Goal: Information Seeking & Learning: Learn about a topic

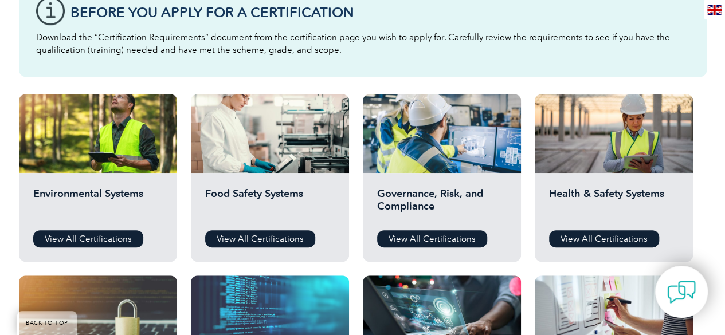
scroll to position [344, 0]
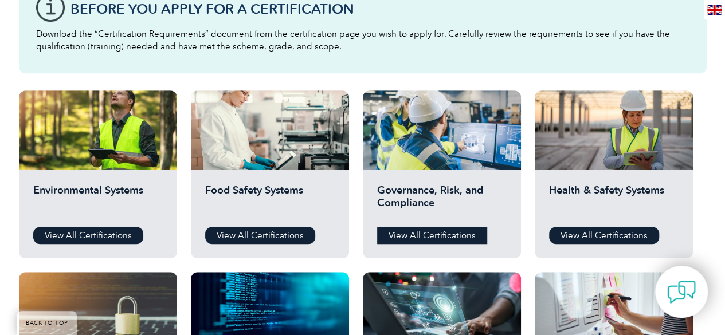
click at [443, 237] on link "View All Certifications" at bounding box center [432, 235] width 110 height 17
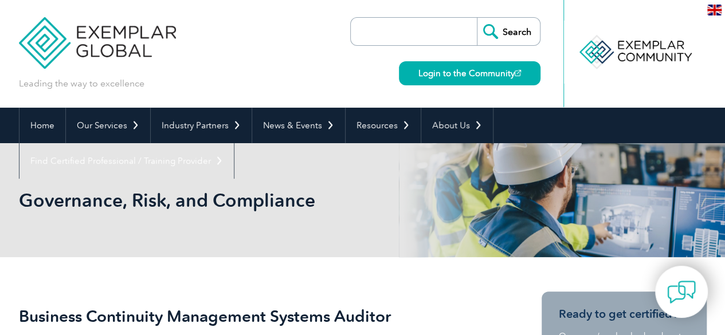
click at [389, 35] on input "search" at bounding box center [416, 32] width 120 height 28
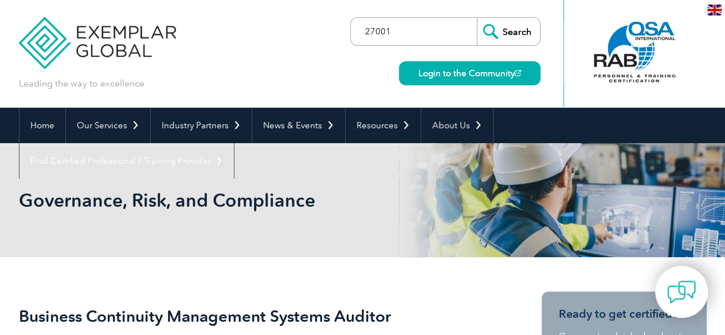
type input "27001"
click at [477, 18] on input "Search" at bounding box center [508, 32] width 63 height 28
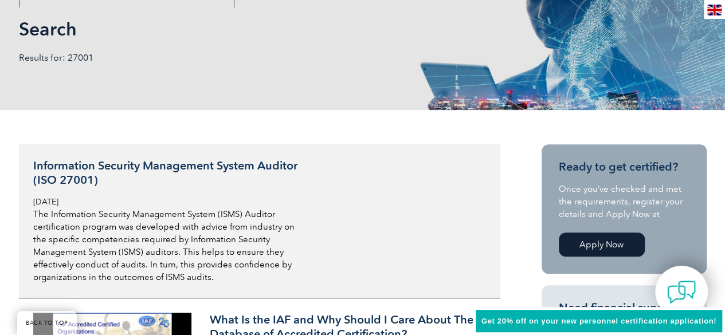
scroll to position [172, 0]
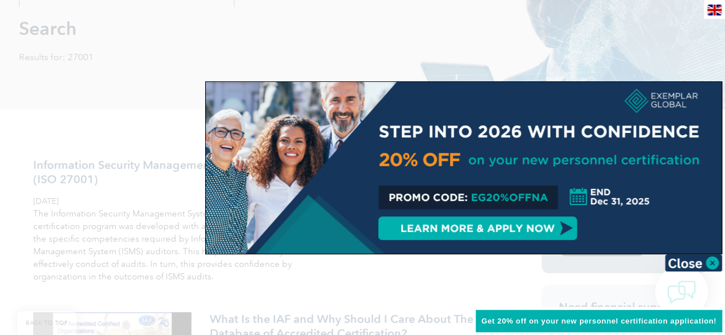
click at [558, 59] on div at bounding box center [362, 167] width 725 height 335
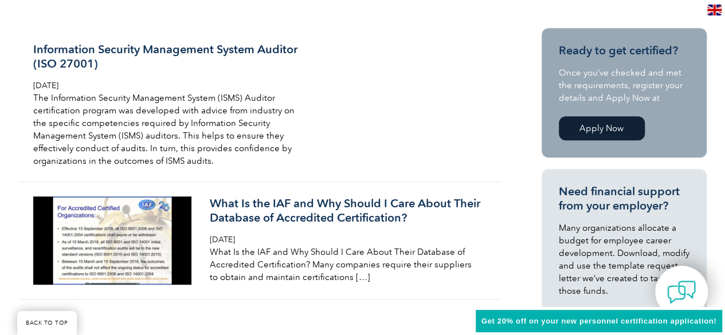
scroll to position [159, 0]
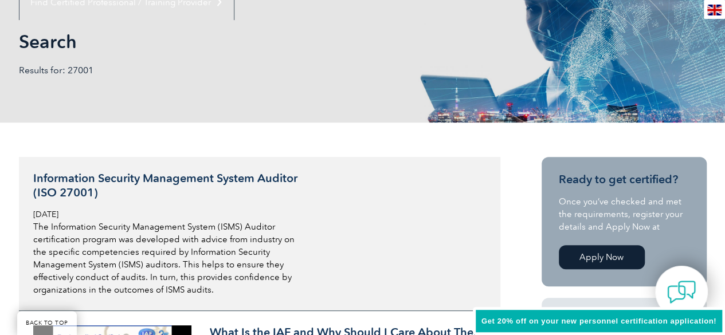
click at [96, 180] on h3 "Information Security Management System Auditor (ISO 27001)" at bounding box center [169, 185] width 272 height 29
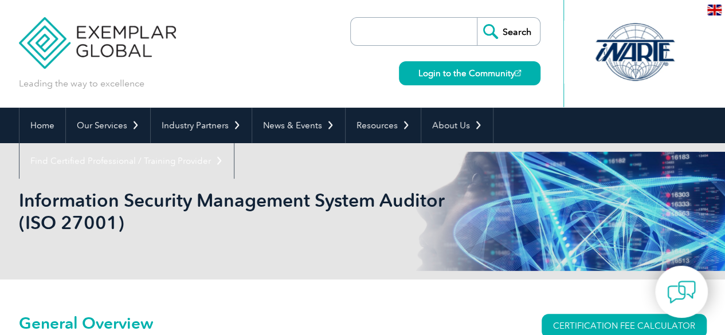
click at [0, 98] on header "Leading the way to excellence Search" at bounding box center [362, 54] width 725 height 108
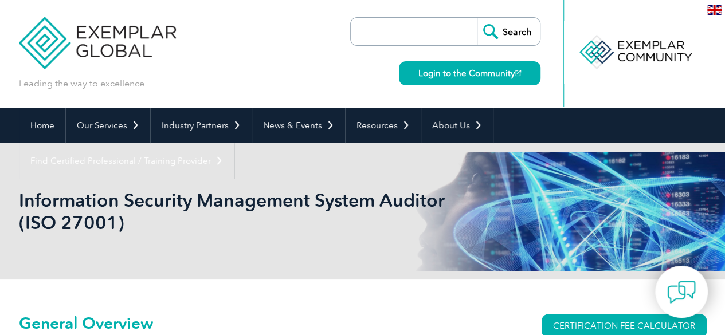
click at [183, 215] on h1 "Information Security Management System Auditor (ISO 27001)" at bounding box center [239, 211] width 440 height 45
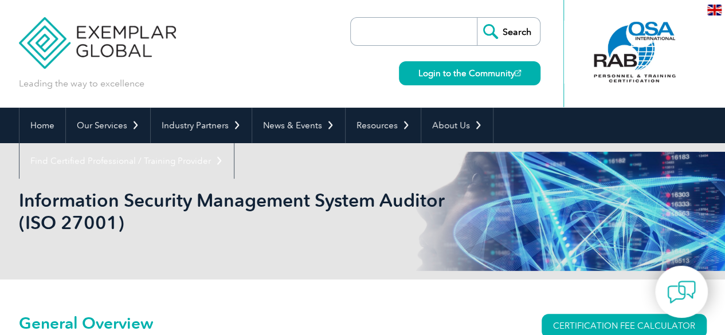
click at [397, 22] on input "search" at bounding box center [416, 32] width 120 height 28
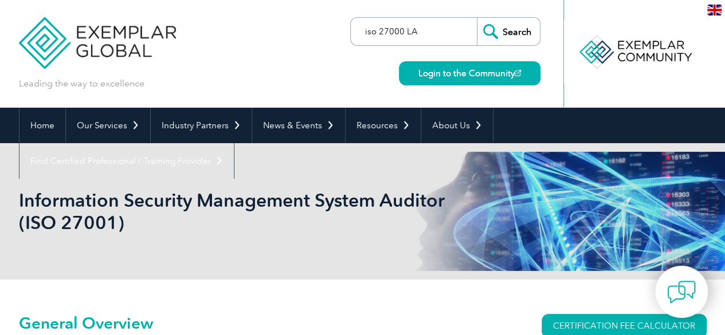
type input "iso 27000 LA"
click at [522, 32] on input "Search" at bounding box center [508, 32] width 63 height 28
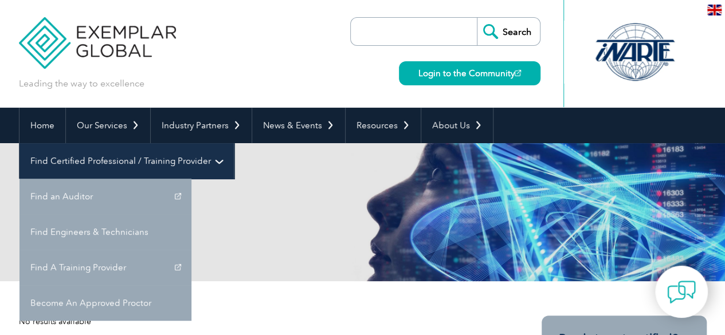
click at [234, 143] on link "Find Certified Professional / Training Provider" at bounding box center [126, 161] width 214 height 36
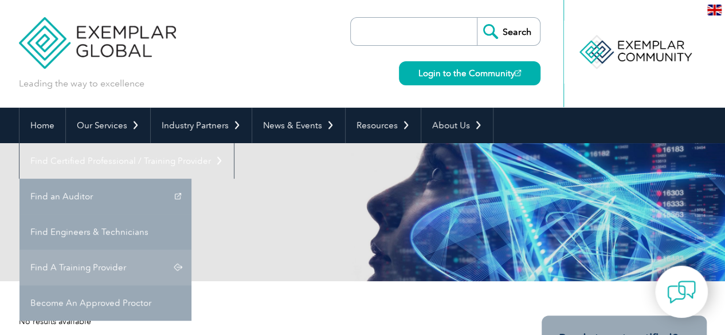
click at [191, 250] on link "Find A Training Provider" at bounding box center [105, 268] width 172 height 36
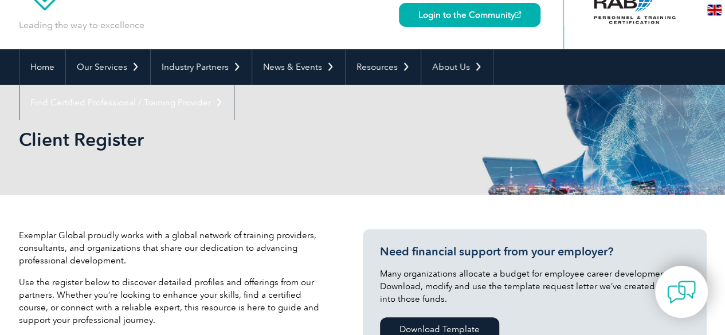
scroll to position [115, 0]
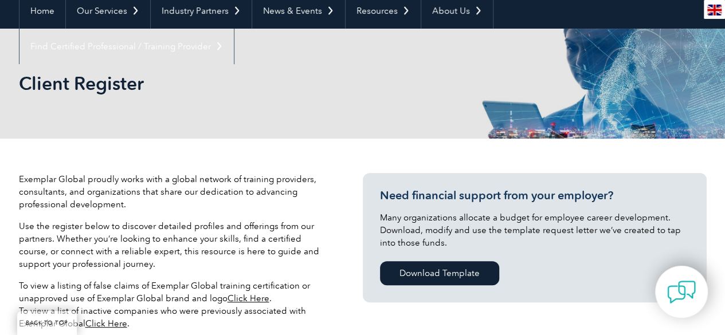
drag, startPoint x: 226, startPoint y: 77, endPoint x: 252, endPoint y: 107, distance: 39.4
click at [226, 79] on h2 "Client Register" at bounding box center [259, 84] width 481 height 18
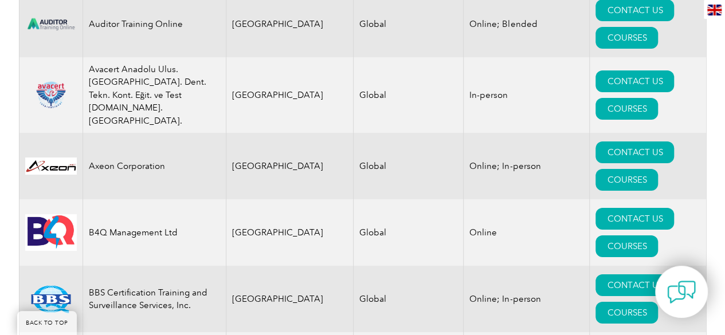
scroll to position [2063, 0]
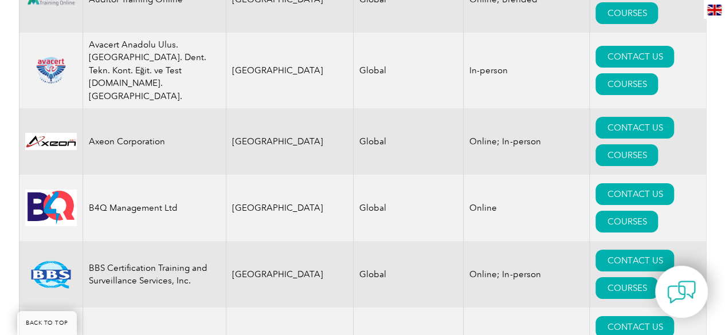
drag, startPoint x: 322, startPoint y: 309, endPoint x: 176, endPoint y: 168, distance: 203.1
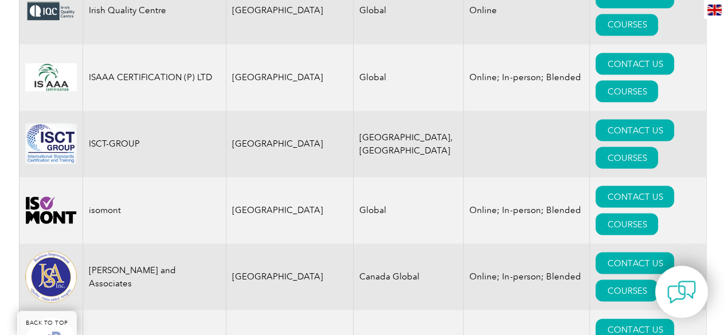
scroll to position [9743, 0]
